Goal: Check status: Check status

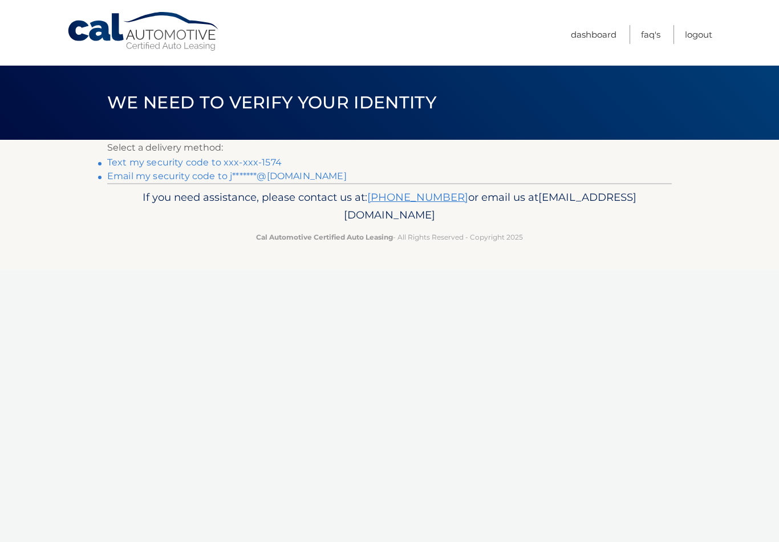
click at [281, 158] on li "Text my security code to xxx-xxx-1574" at bounding box center [389, 163] width 565 height 14
click at [221, 164] on link "Text my security code to xxx-xxx-1574" at bounding box center [194, 162] width 174 height 11
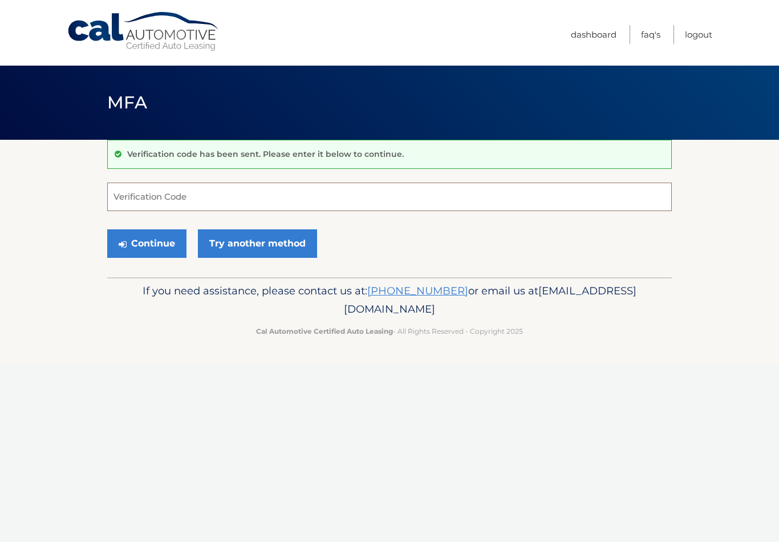
click at [263, 207] on input "Verification Code" at bounding box center [389, 196] width 565 height 29
type input "790201"
click at [156, 244] on button "Continue" at bounding box center [146, 243] width 79 height 29
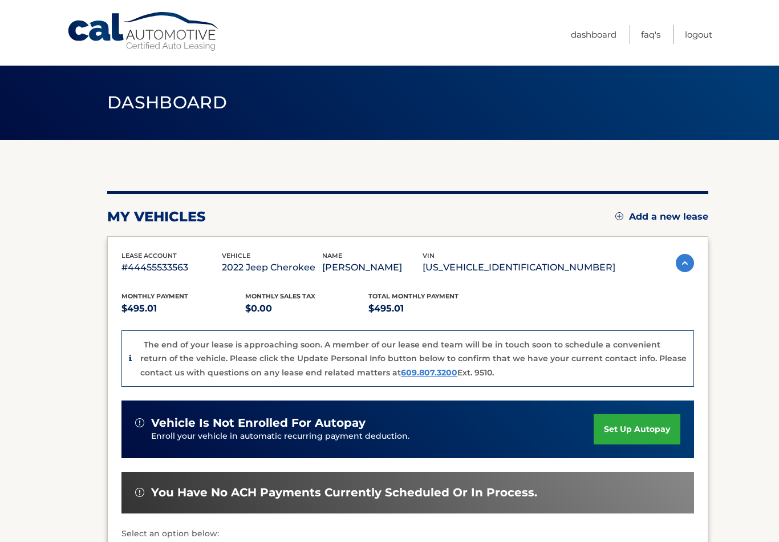
click at [647, 38] on link "FAQ's" at bounding box center [650, 34] width 19 height 19
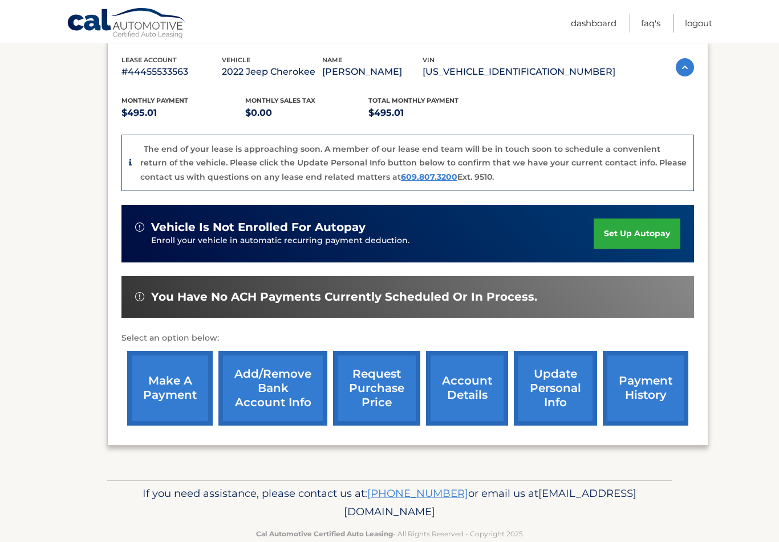
scroll to position [198, 0]
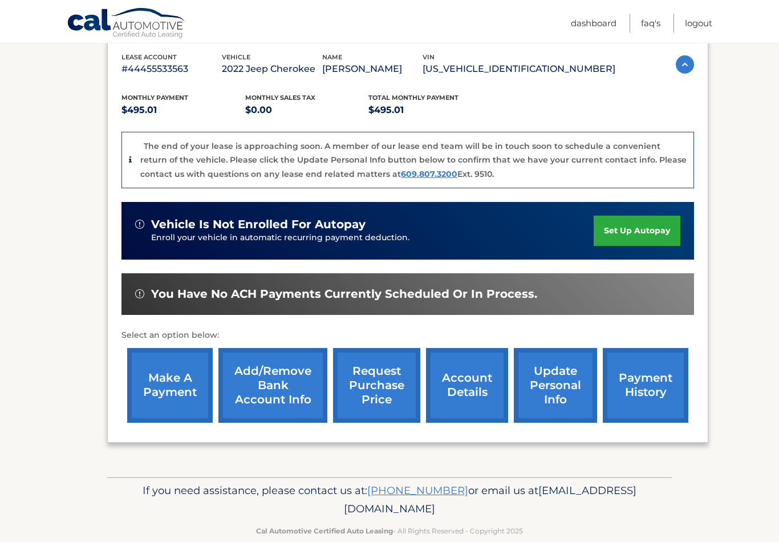
click at [641, 384] on link "payment history" at bounding box center [646, 385] width 86 height 75
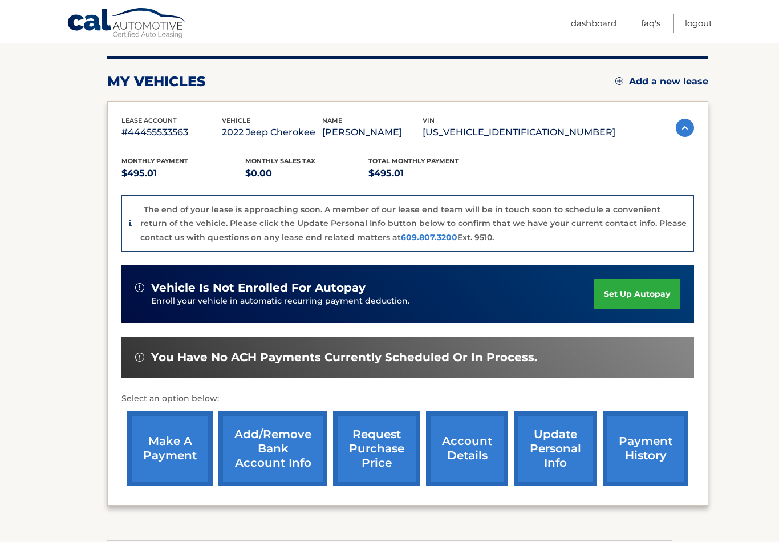
scroll to position [0, 0]
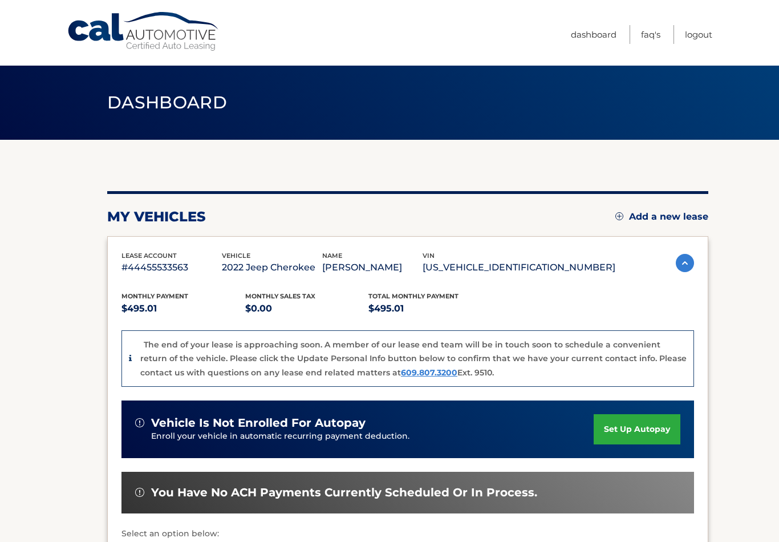
click at [604, 37] on link "Dashboard" at bounding box center [594, 34] width 46 height 19
click at [594, 32] on link "Dashboard" at bounding box center [594, 34] width 46 height 19
click at [651, 36] on link "FAQ's" at bounding box center [650, 34] width 19 height 19
